Goal: Information Seeking & Learning: Learn about a topic

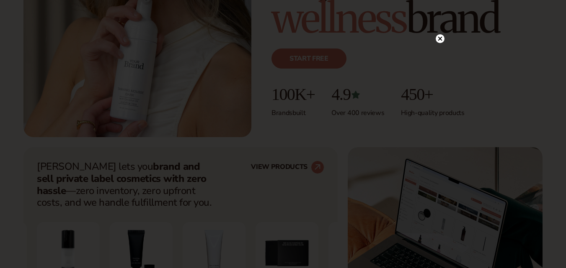
scroll to position [203, 0]
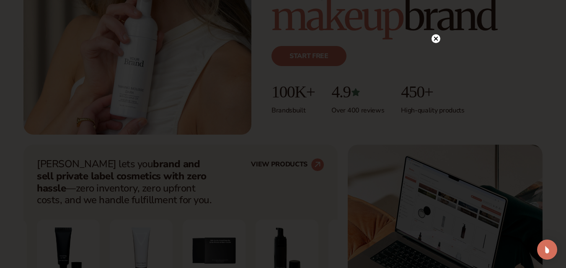
click at [435, 34] on icon at bounding box center [435, 38] width 9 height 9
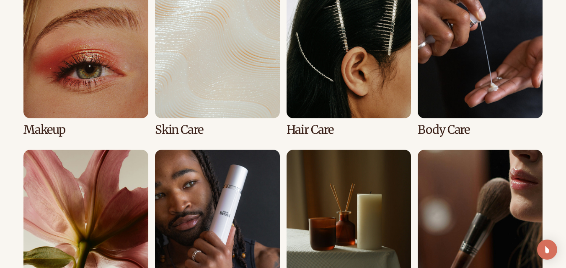
scroll to position [1626, 0]
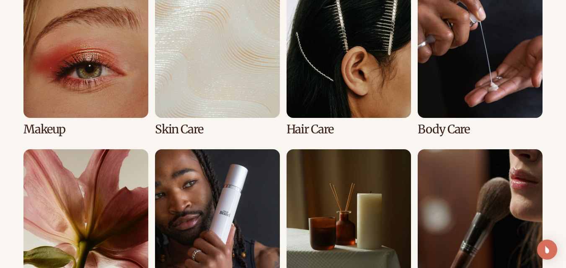
click at [75, 73] on link "1 / 8" at bounding box center [85, 64] width 125 height 143
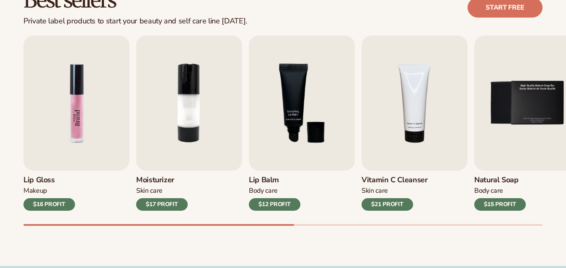
scroll to position [265, 0]
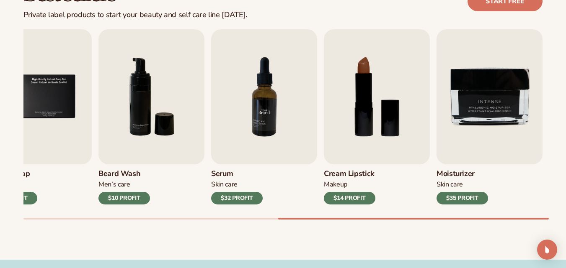
click at [260, 125] on img "7 / 9" at bounding box center [264, 96] width 106 height 135
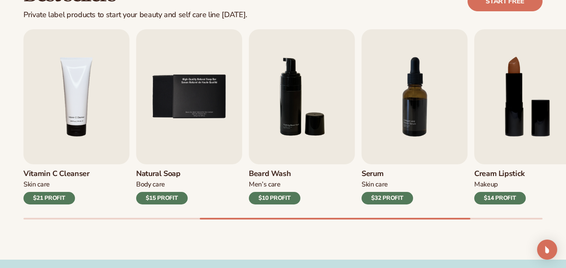
click at [382, 180] on div "Skin Care" at bounding box center [386, 184] width 51 height 9
click at [378, 203] on div "$32 PROFIT" at bounding box center [386, 198] width 51 height 13
click at [415, 77] on img "7 / 9" at bounding box center [414, 96] width 106 height 135
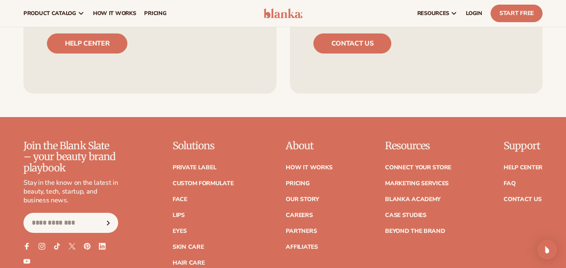
scroll to position [3207, 0]
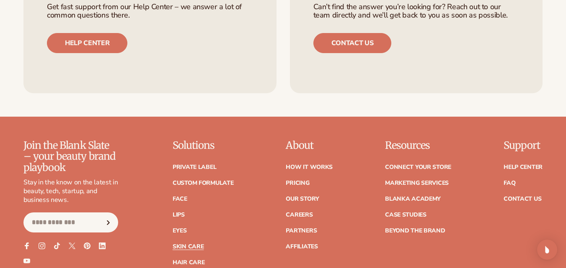
click at [192, 244] on link "Skin Care" at bounding box center [187, 247] width 31 height 6
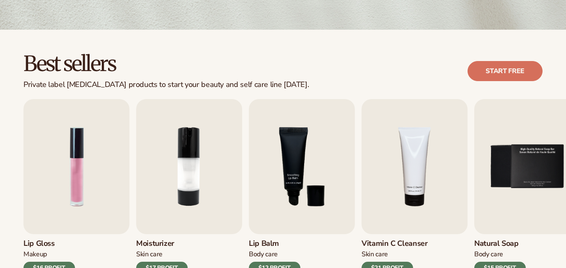
scroll to position [196, 0]
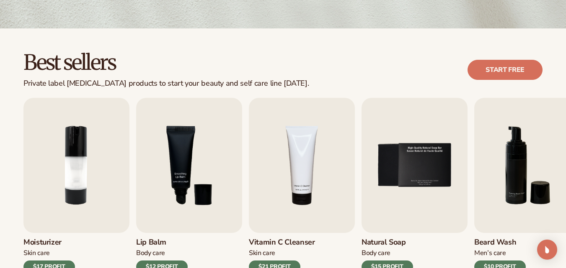
click at [192, 209] on img "3 / 9" at bounding box center [189, 165] width 106 height 135
click at [157, 262] on div "$12 PROFIT" at bounding box center [161, 267] width 51 height 13
click at [166, 162] on img "3 / 9" at bounding box center [189, 165] width 106 height 135
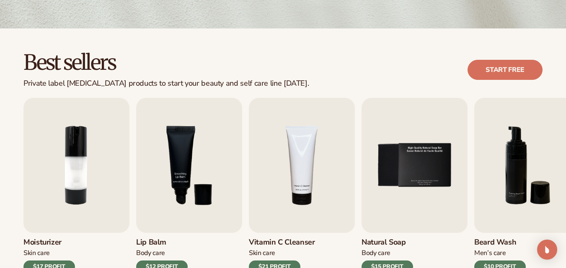
scroll to position [0, 0]
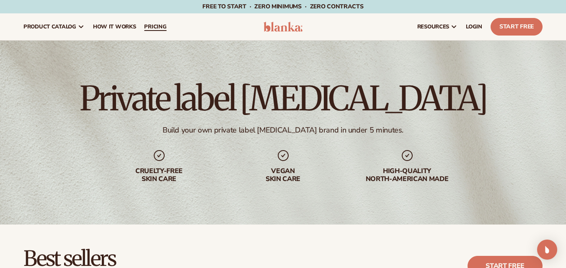
click at [159, 28] on span "pricing" at bounding box center [155, 26] width 22 height 7
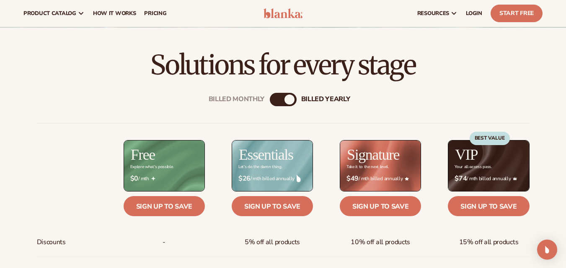
scroll to position [225, 0]
click at [284, 99] on div "Billed Monthly billed Yearly" at bounding box center [283, 99] width 27 height 13
click at [290, 100] on div "billed Yearly" at bounding box center [289, 100] width 10 height 10
click at [276, 100] on div "Billed Monthly" at bounding box center [275, 100] width 10 height 10
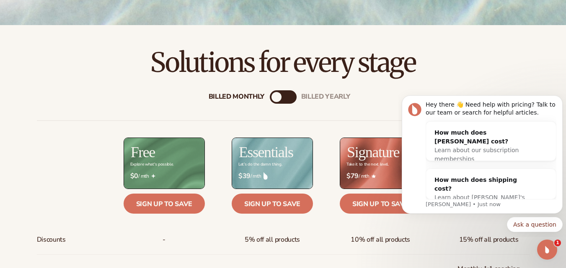
scroll to position [227, 0]
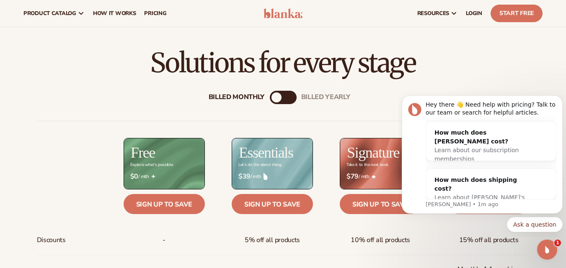
click at [286, 94] on div "Billed Monthly billed Yearly" at bounding box center [283, 97] width 27 height 13
click at [278, 95] on div "Billed Monthly" at bounding box center [276, 98] width 10 height 10
click at [314, 98] on div "billed Yearly" at bounding box center [325, 97] width 49 height 8
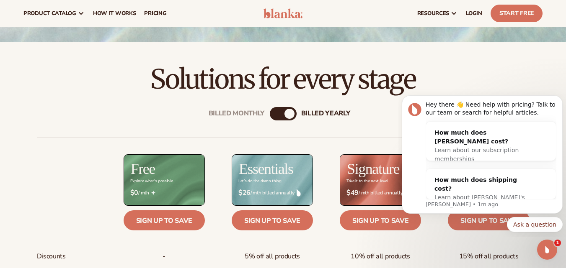
scroll to position [211, 0]
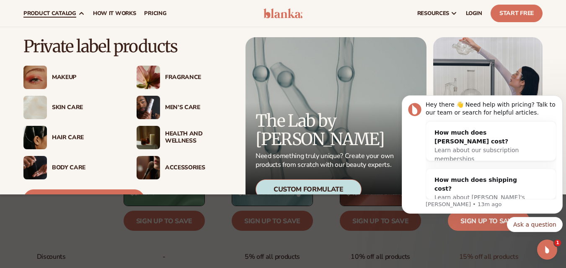
click at [71, 106] on div "Skin Care" at bounding box center [86, 107] width 68 height 7
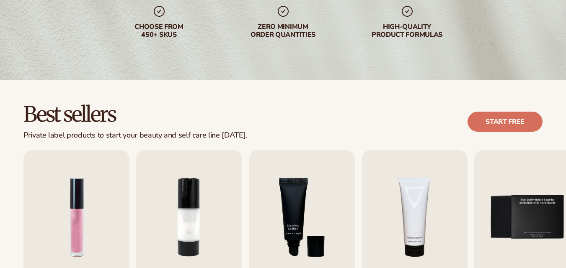
scroll to position [145, 0]
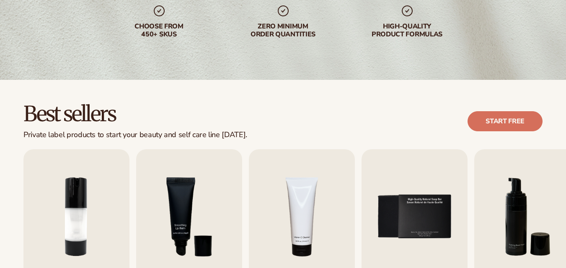
click at [279, 181] on img "4 / 9" at bounding box center [302, 216] width 106 height 135
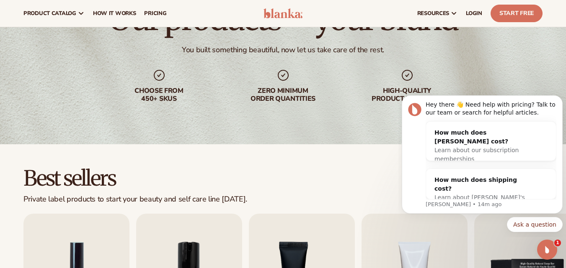
scroll to position [72, 0]
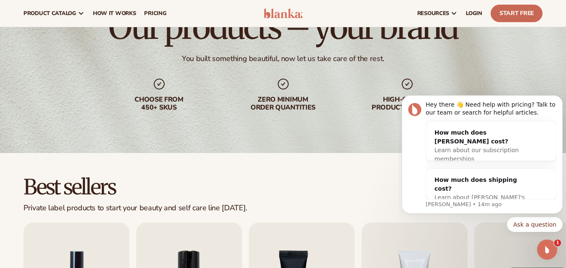
click at [520, 16] on link "Start Free" at bounding box center [516, 14] width 52 height 18
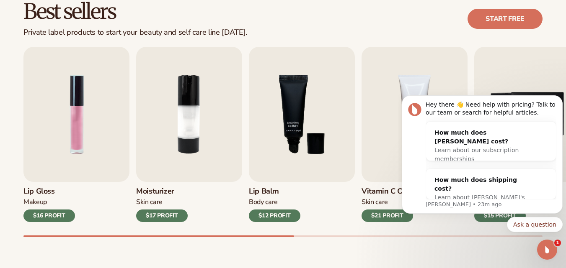
scroll to position [247, 0]
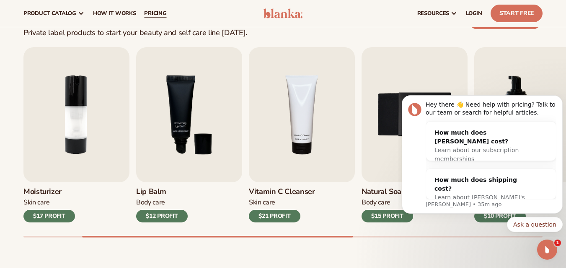
click at [144, 13] on span "pricing" at bounding box center [155, 13] width 22 height 7
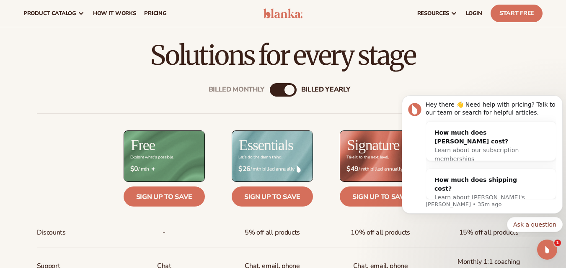
scroll to position [234, 0]
click at [276, 90] on div "Billed Monthly" at bounding box center [275, 90] width 10 height 10
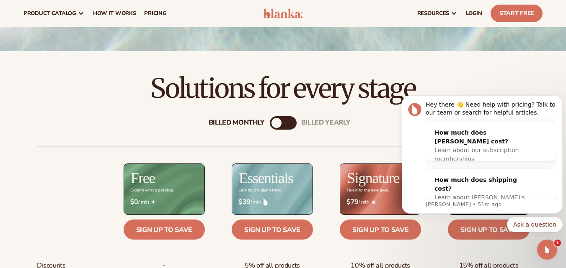
scroll to position [199, 0]
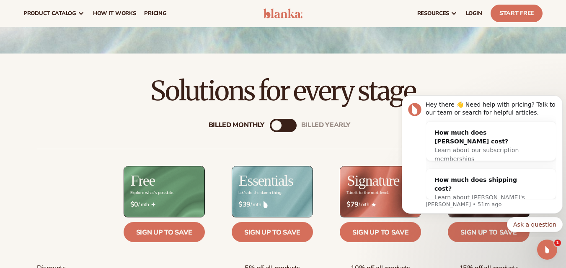
click at [287, 130] on div "Billed Monthly billed Yearly" at bounding box center [283, 125] width 27 height 13
click at [310, 121] on div "billed Yearly" at bounding box center [325, 125] width 49 height 8
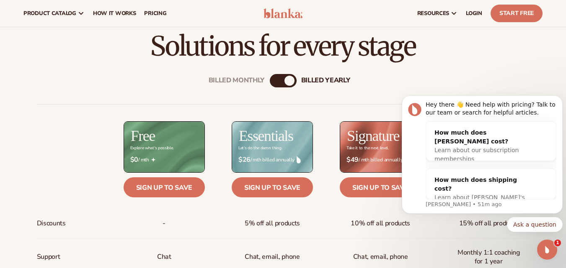
scroll to position [244, 0]
click at [307, 77] on div "billed Yearly" at bounding box center [325, 81] width 49 height 8
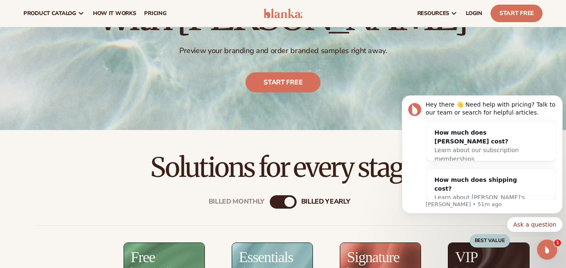
scroll to position [122, 0]
